Goal: Task Accomplishment & Management: Use online tool/utility

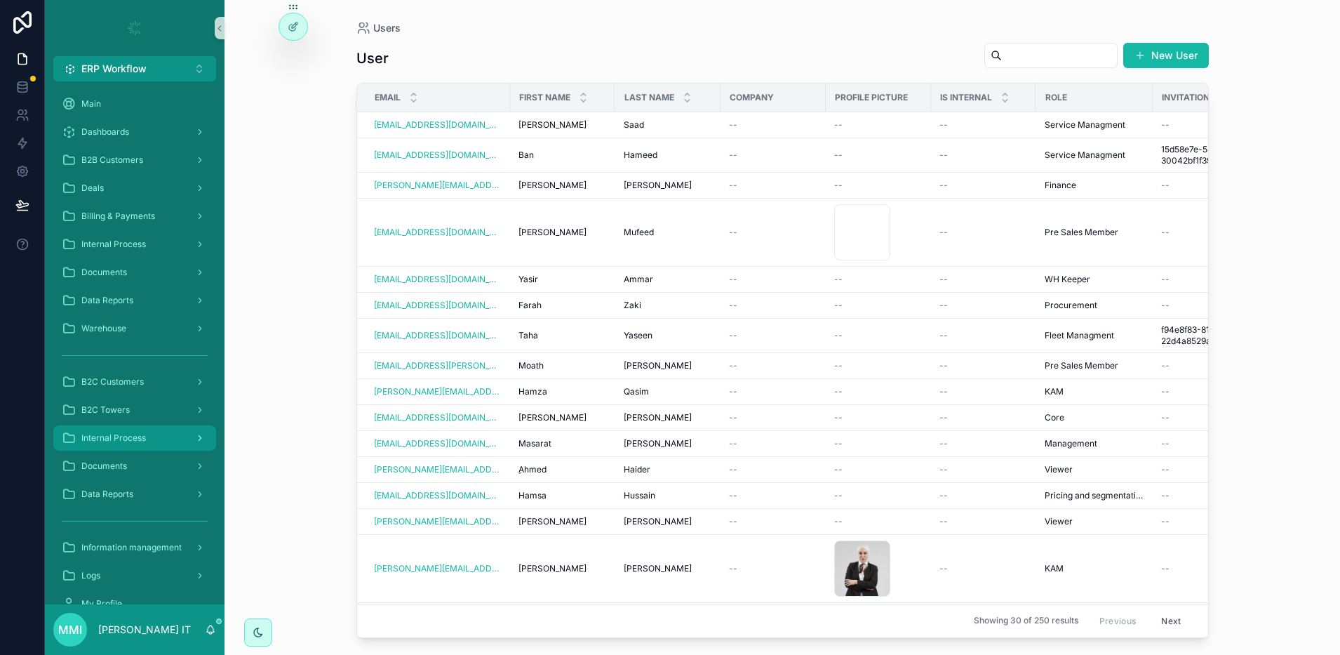
click at [151, 437] on div "Internal Process" at bounding box center [135, 438] width 146 height 22
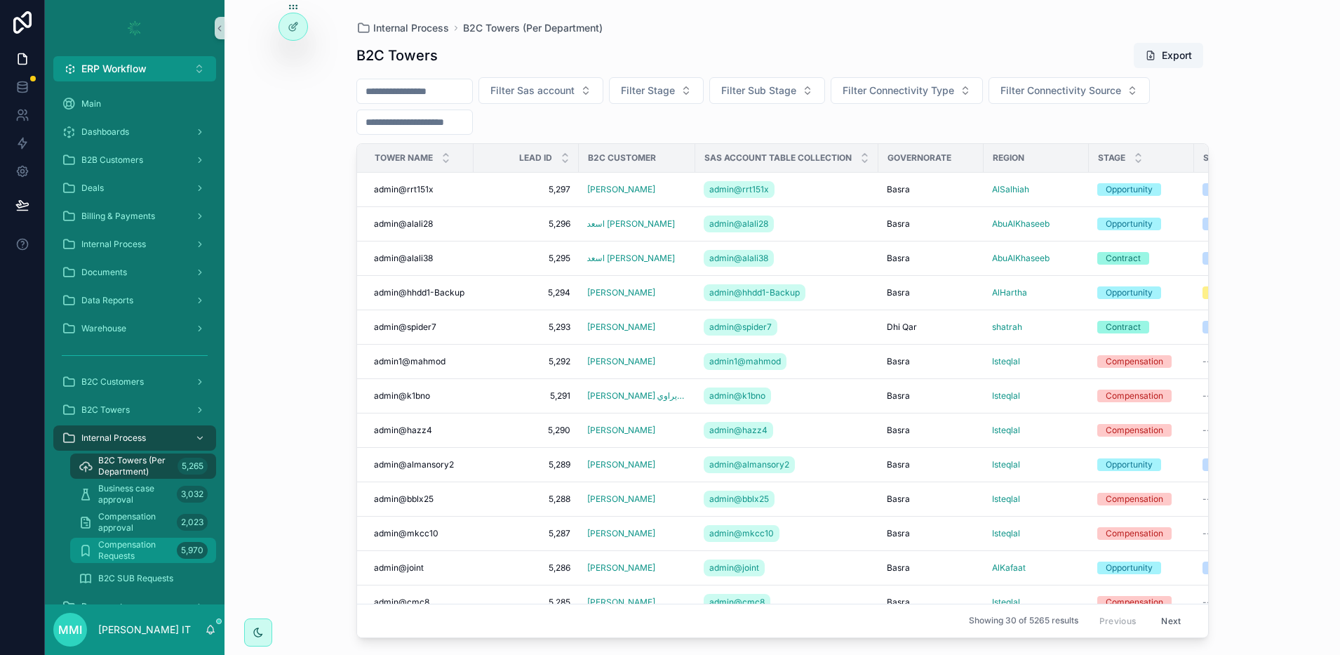
click at [154, 546] on span "Compensation Requests" at bounding box center [134, 550] width 73 height 22
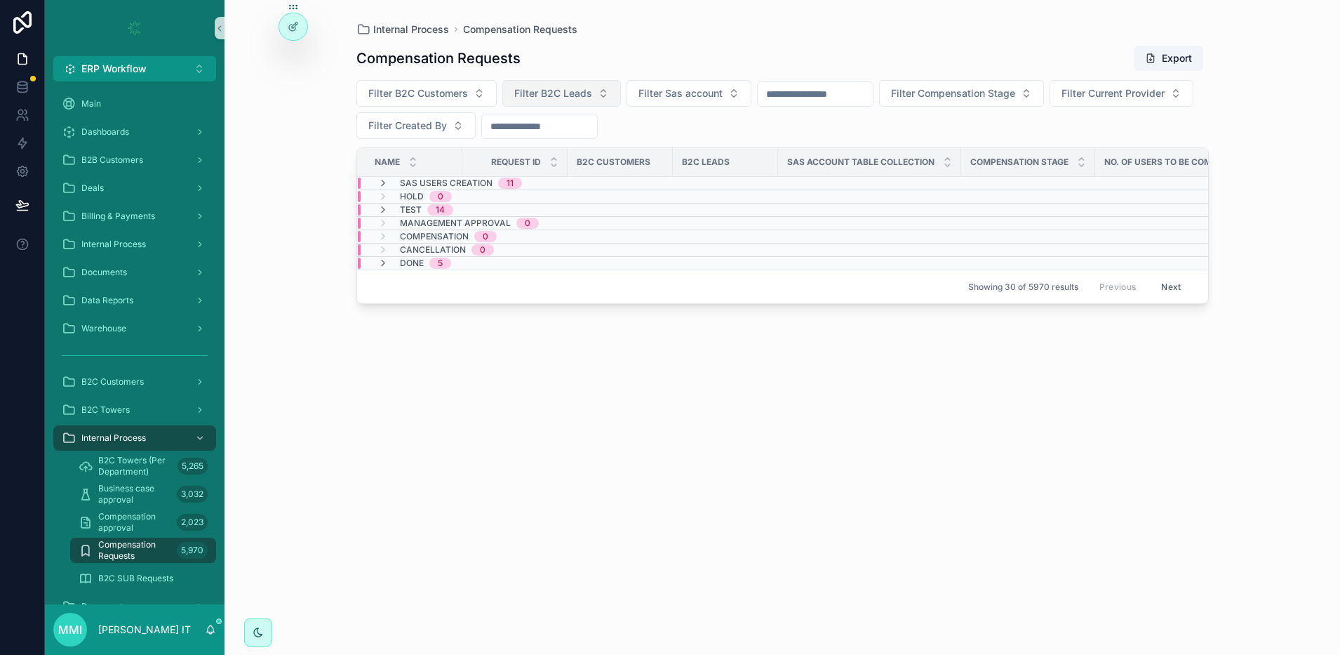
click at [532, 88] on span "Filter B2C Leads" at bounding box center [553, 93] width 78 height 14
type input "**********"
click at [545, 148] on div "admin@kz97" at bounding box center [561, 150] width 168 height 22
click at [387, 178] on icon "scrollable content" at bounding box center [383, 183] width 11 height 11
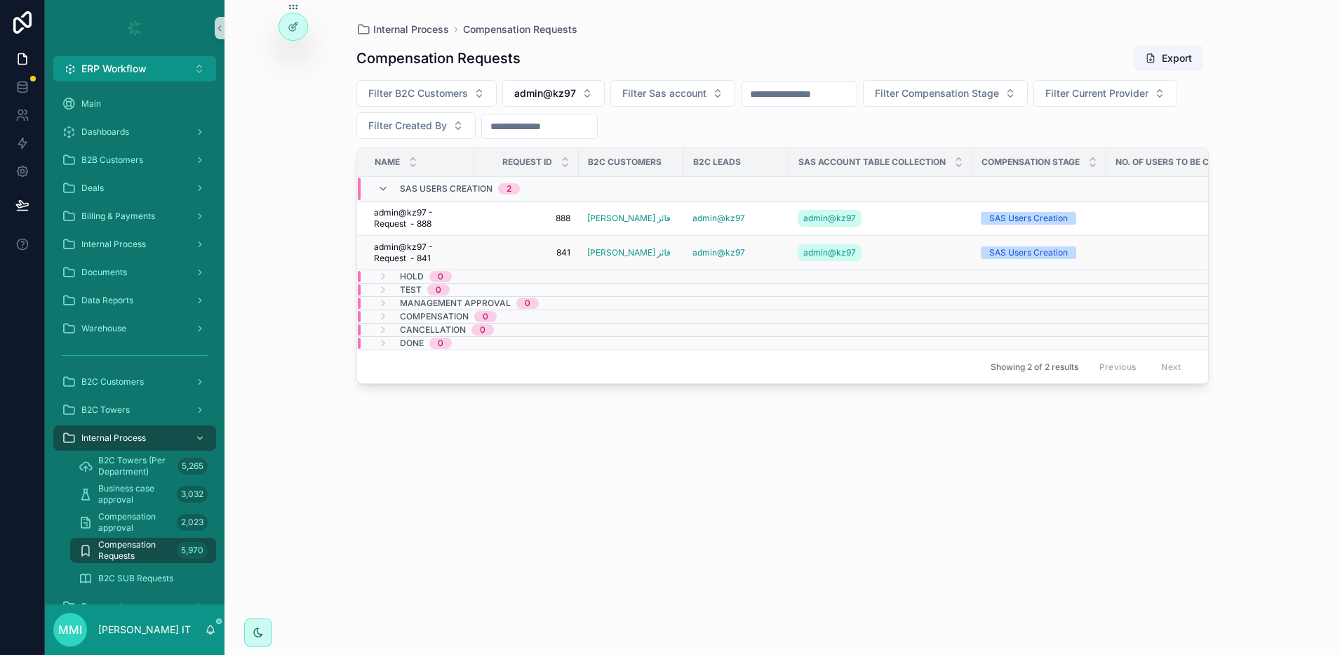
click at [399, 248] on span "admin@kz97 - Request - 841" at bounding box center [419, 252] width 91 height 22
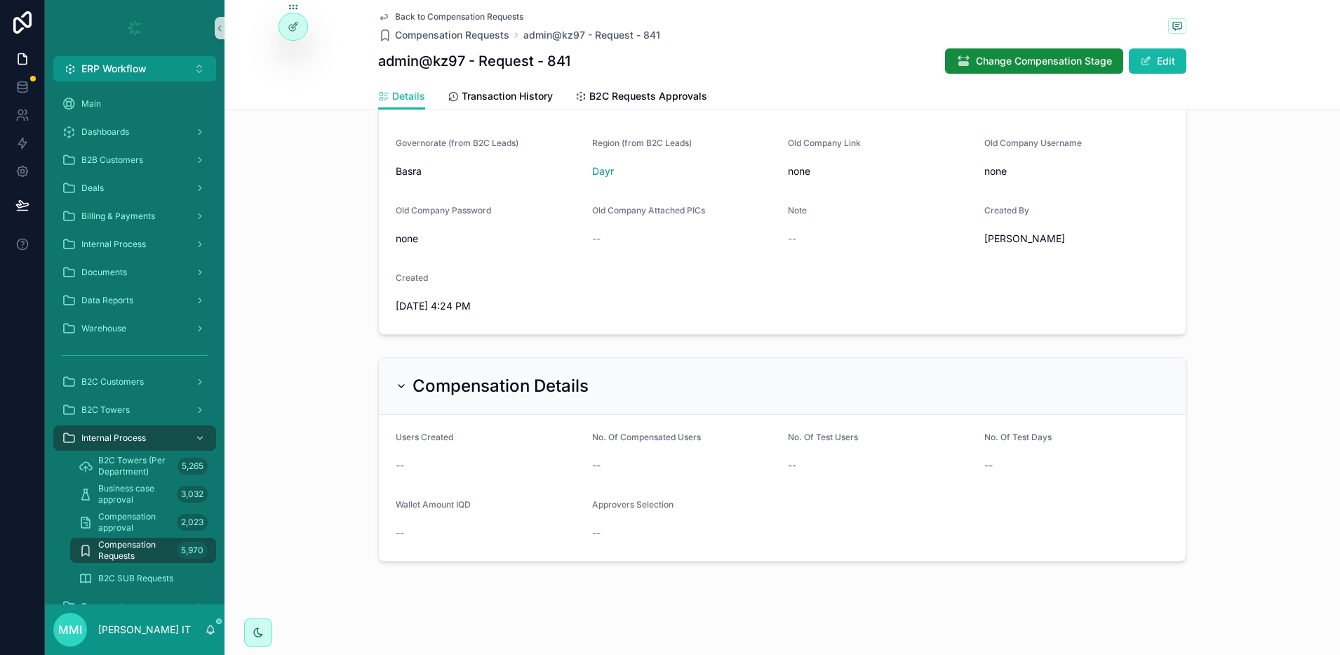
scroll to position [373, 0]
